Goal: Transaction & Acquisition: Book appointment/travel/reservation

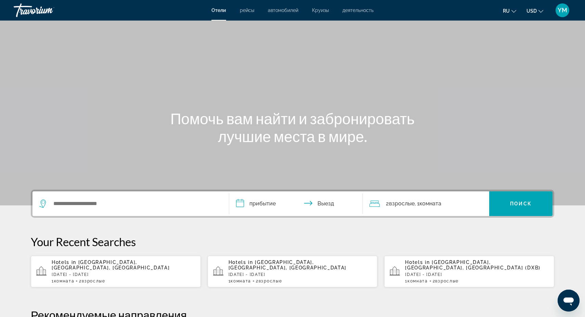
scroll to position [9, 0]
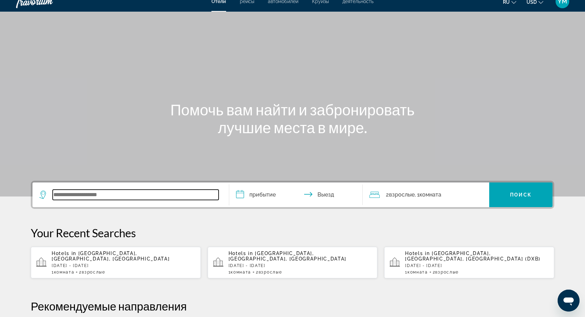
click at [62, 194] on input "Search widget" at bounding box center [136, 195] width 166 height 10
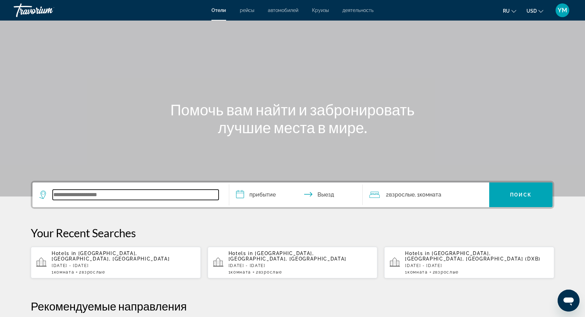
scroll to position [167, 0]
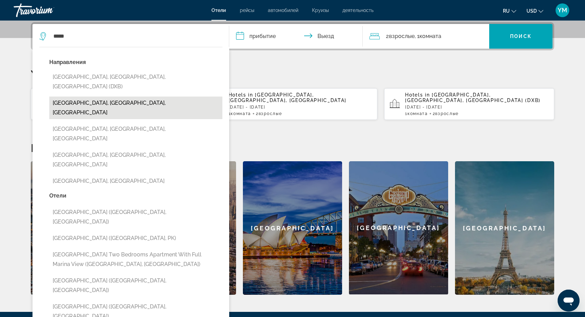
click at [122, 97] on button "[GEOGRAPHIC_DATA], [GEOGRAPHIC_DATA], [GEOGRAPHIC_DATA]" at bounding box center [135, 108] width 173 height 23
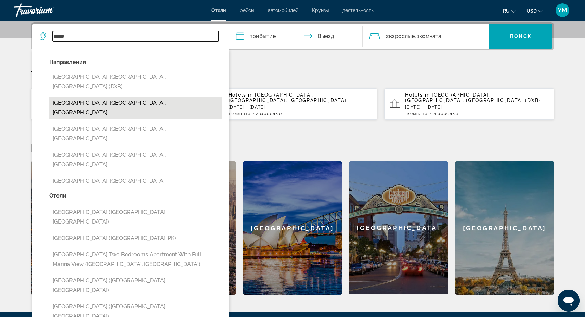
type input "**********"
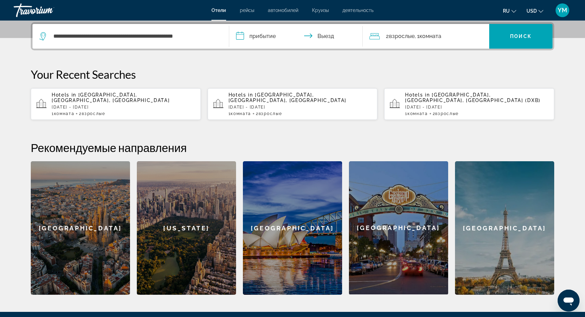
click at [257, 35] on input "**********" at bounding box center [297, 37] width 136 height 27
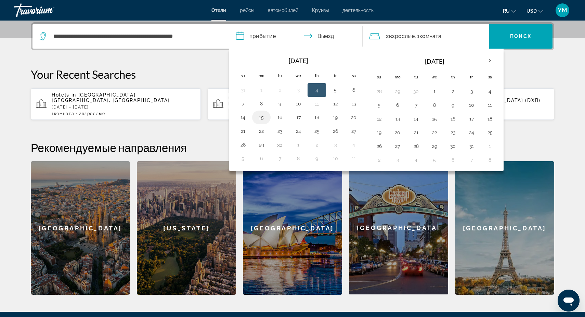
click at [261, 117] on button "15" at bounding box center [261, 118] width 11 height 10
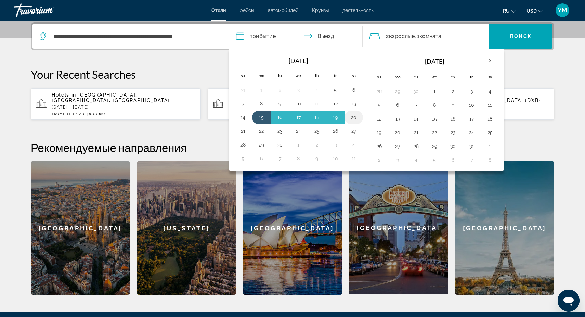
click at [353, 117] on button "20" at bounding box center [353, 118] width 11 height 10
type input "**********"
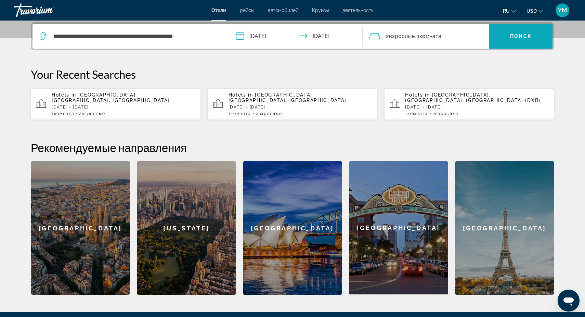
click at [521, 39] on span "Поиск" at bounding box center [521, 36] width 22 height 5
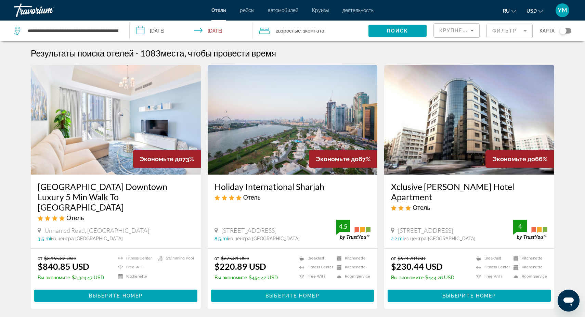
click at [526, 31] on mat-form-field "Фильтр" at bounding box center [510, 31] width 46 height 14
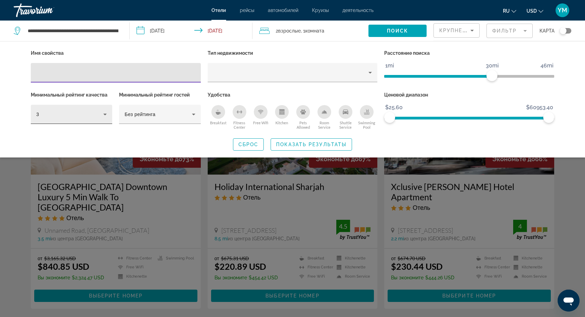
click at [107, 113] on icon "Hotel Filters" at bounding box center [105, 114] width 8 height 8
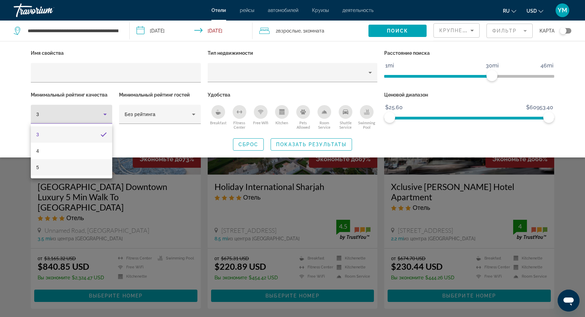
click at [71, 164] on mat-option "5" at bounding box center [71, 167] width 81 height 16
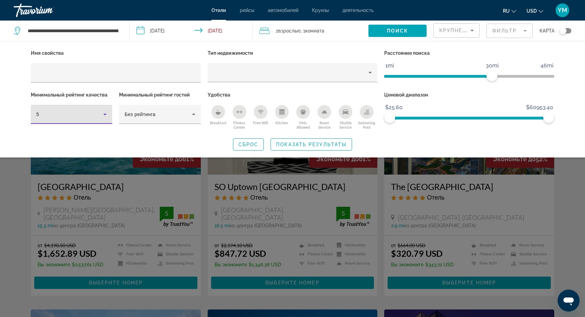
click at [382, 197] on div "Search widget" at bounding box center [292, 210] width 585 height 214
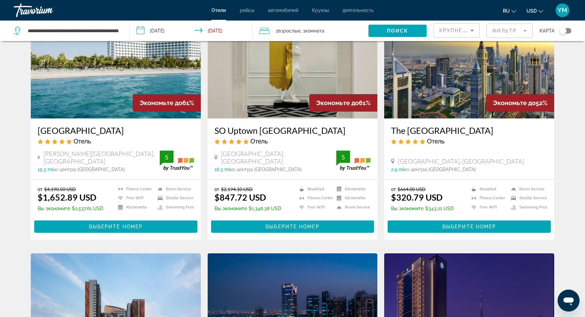
scroll to position [44, 0]
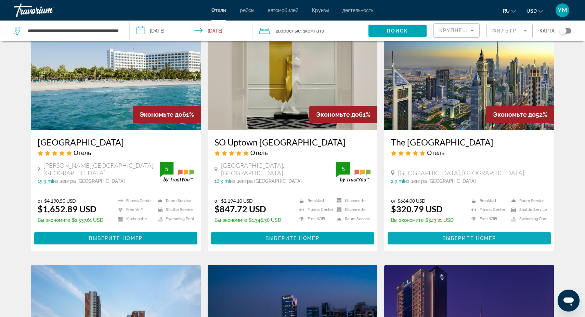
click at [476, 239] on span "Выберите номер" at bounding box center [470, 238] width 54 height 5
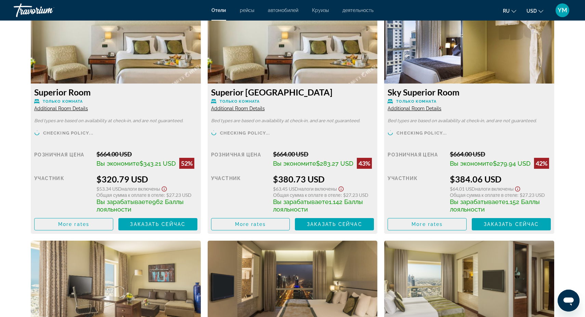
scroll to position [974, 0]
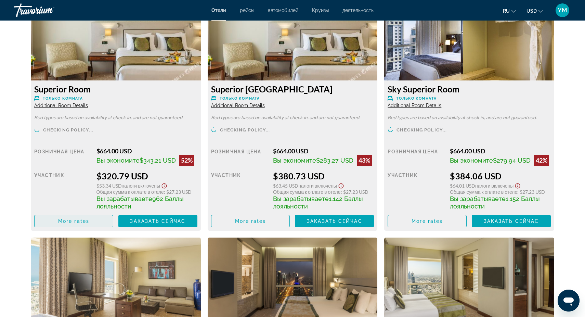
click at [71, 222] on span "More rates" at bounding box center [73, 220] width 31 height 5
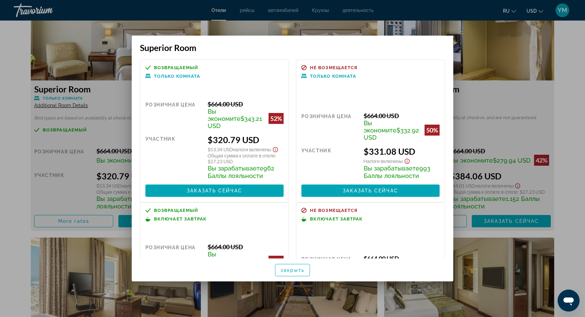
scroll to position [0, 0]
click at [493, 68] on div at bounding box center [292, 158] width 585 height 317
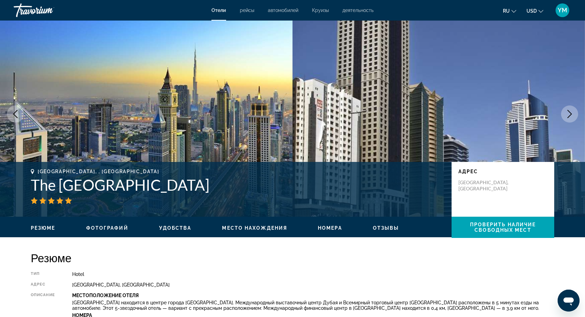
scroll to position [8, 0]
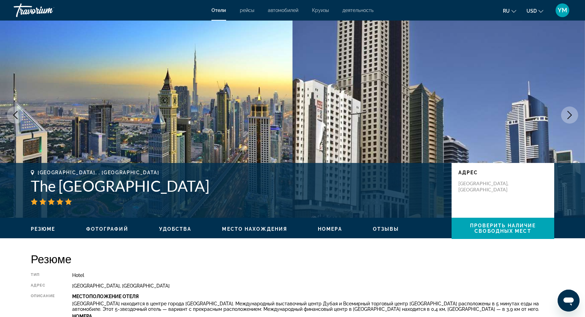
drag, startPoint x: 32, startPoint y: 186, endPoint x: 262, endPoint y: 180, distance: 229.4
click at [262, 180] on h1 "The [GEOGRAPHIC_DATA]" at bounding box center [238, 186] width 414 height 18
copy h1 "The [GEOGRAPHIC_DATA]"
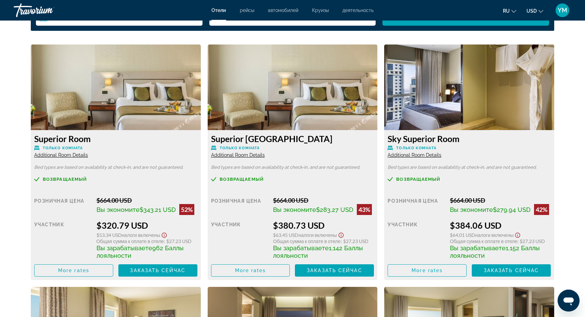
scroll to position [928, 0]
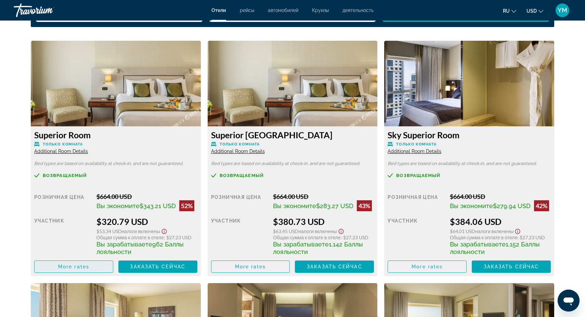
click at [78, 267] on span "More rates" at bounding box center [73, 266] width 31 height 5
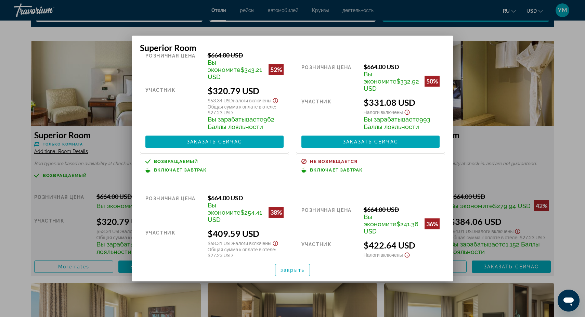
scroll to position [49, 0]
click at [488, 150] on div at bounding box center [292, 158] width 585 height 317
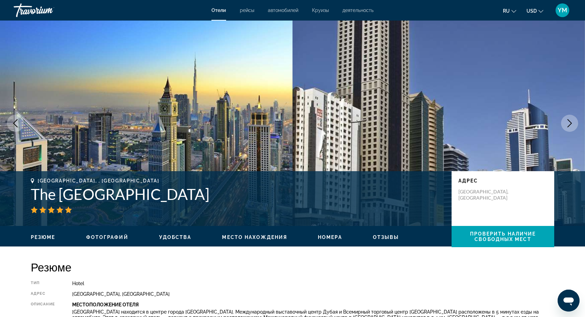
scroll to position [0, 0]
